Goal: Book appointment/travel/reservation

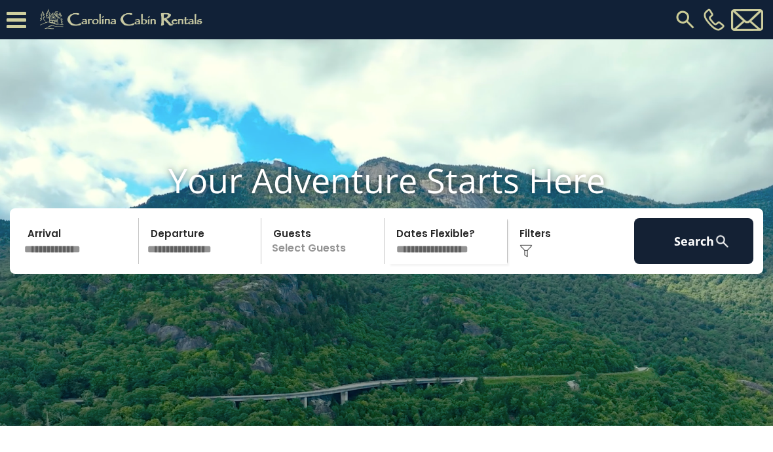
click at [40, 252] on input "text" at bounding box center [79, 241] width 119 height 46
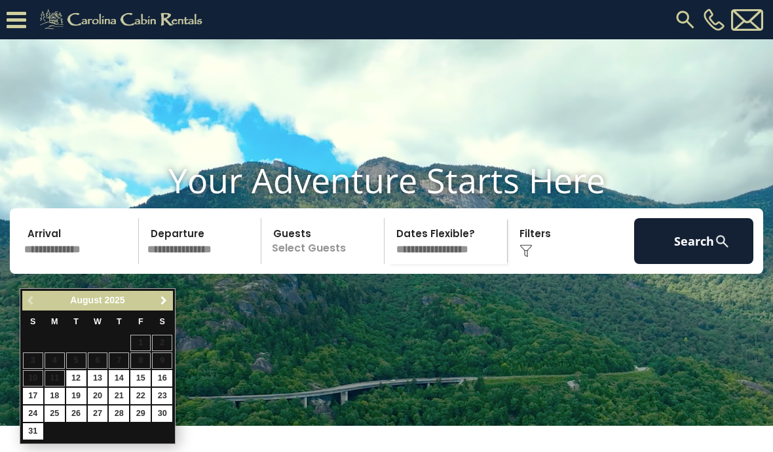
click at [157, 301] on link "Next" at bounding box center [163, 301] width 16 height 16
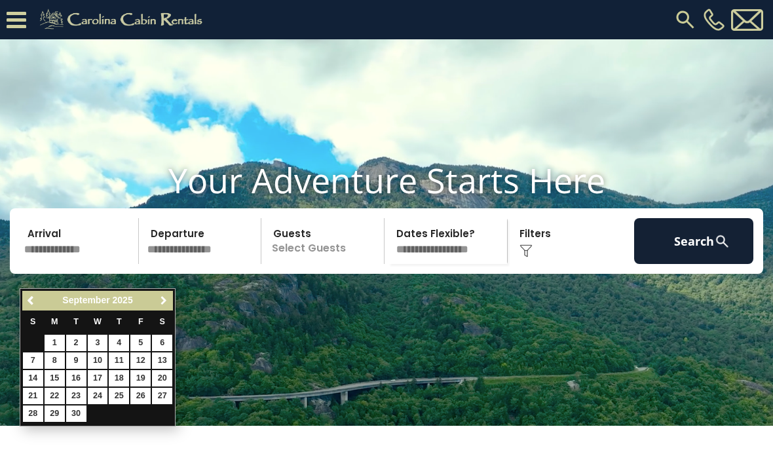
click at [162, 301] on span "Next" at bounding box center [164, 300] width 10 height 10
click at [161, 357] on link "11" at bounding box center [162, 360] width 20 height 16
type input "********"
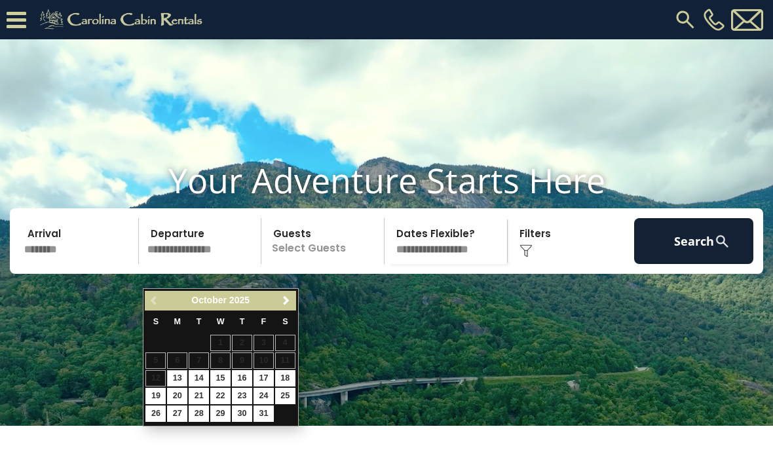
click at [244, 375] on link "16" at bounding box center [242, 378] width 20 height 16
type input "********"
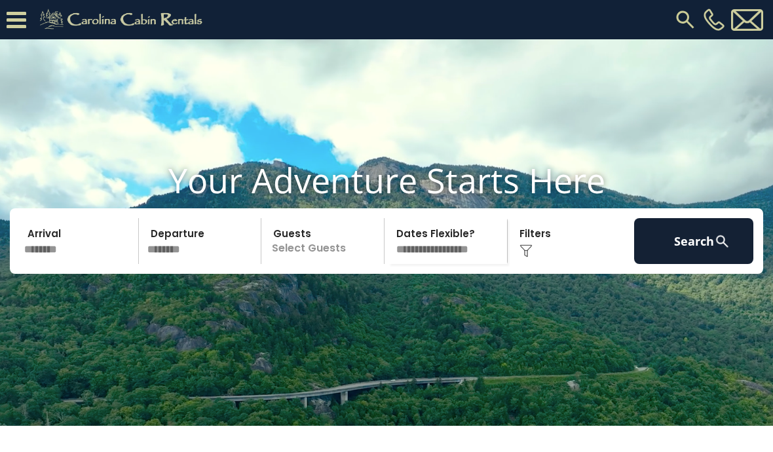
click at [324, 260] on p "Select Guests" at bounding box center [324, 241] width 119 height 46
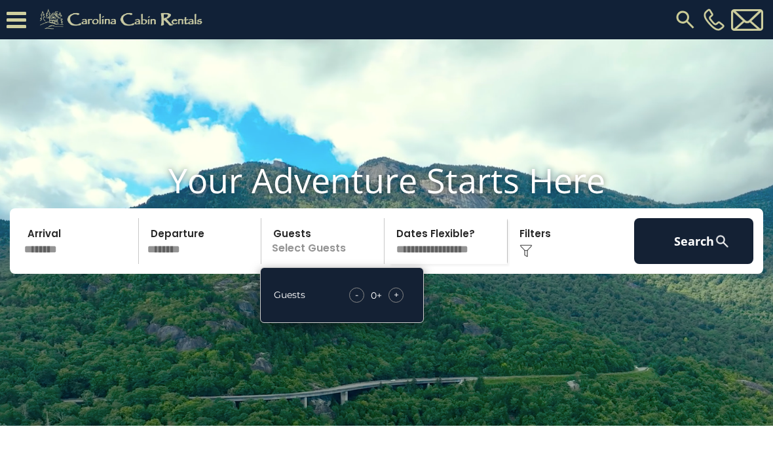
click at [403, 303] on div "+" at bounding box center [395, 295] width 15 height 15
click at [397, 307] on div "Guests - 1 + +" at bounding box center [342, 295] width 164 height 56
click at [402, 303] on div "+" at bounding box center [395, 295] width 15 height 15
click at [434, 254] on select "**********" at bounding box center [447, 241] width 119 height 46
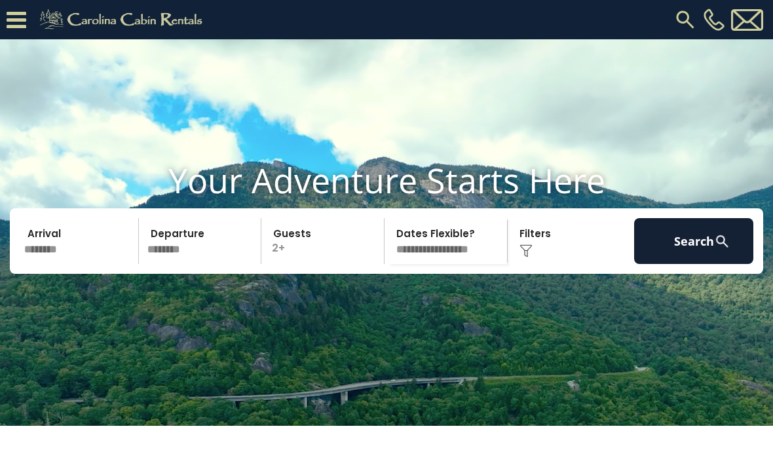
select select "*"
click at [533, 264] on div "Click to Choose" at bounding box center [571, 241] width 119 height 46
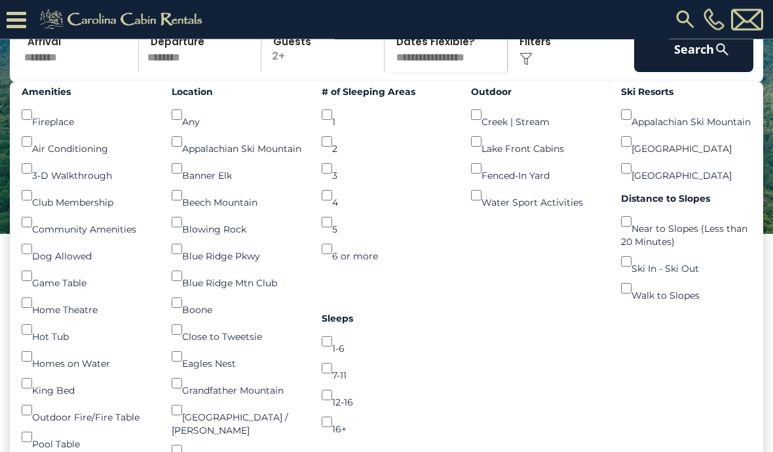
scroll to position [153, 0]
click at [322, 354] on div "Sleeps 1-6 () 7-11 () 12-16 () 16+ ()" at bounding box center [387, 371] width 150 height 127
click at [695, 58] on button "Search" at bounding box center [693, 49] width 119 height 46
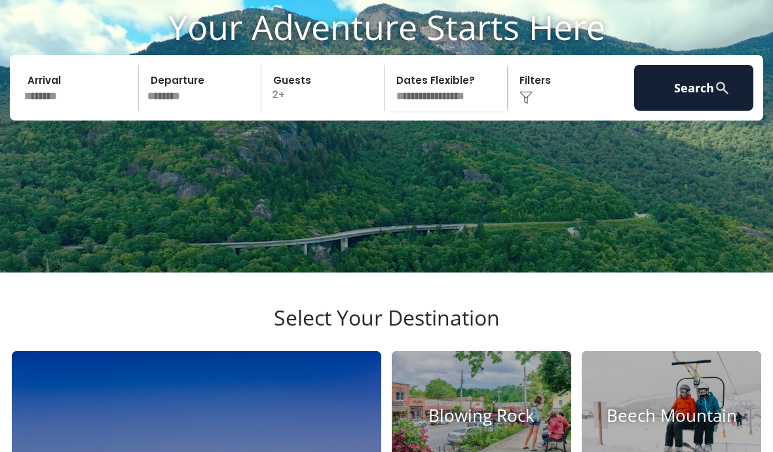
scroll to position [210, 0]
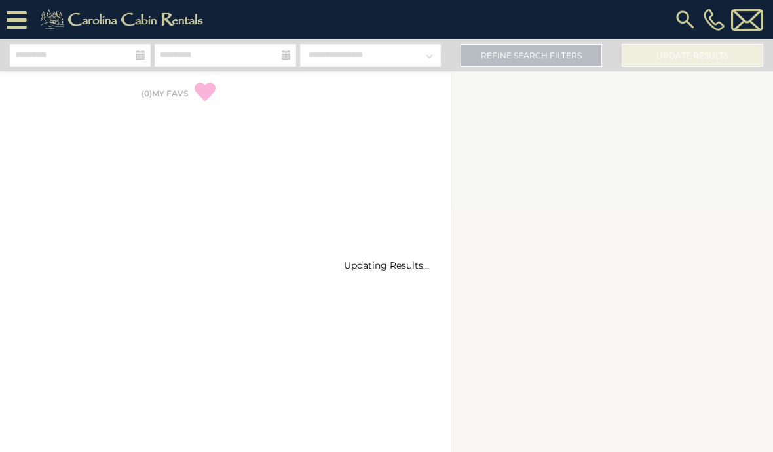
select select "*"
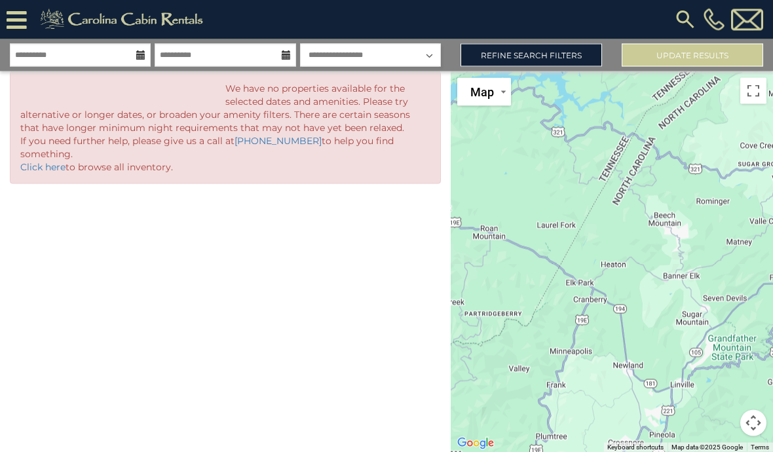
scroll to position [57, 0]
